Goal: Task Accomplishment & Management: Manage account settings

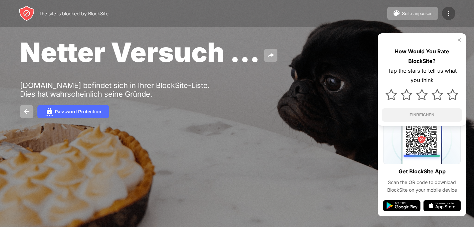
click at [450, 14] on img at bounding box center [449, 13] width 8 height 8
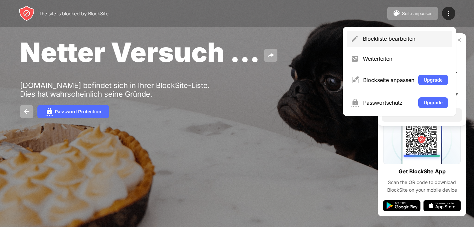
click at [382, 42] on div "Blockliste bearbeiten" at bounding box center [399, 39] width 105 height 16
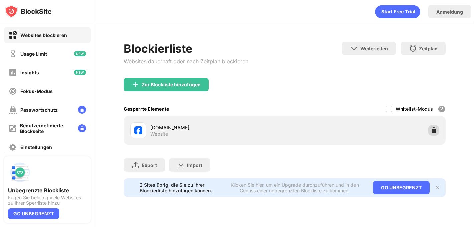
click at [433, 128] on img at bounding box center [433, 130] width 7 height 7
